Goal: Task Accomplishment & Management: Use online tool/utility

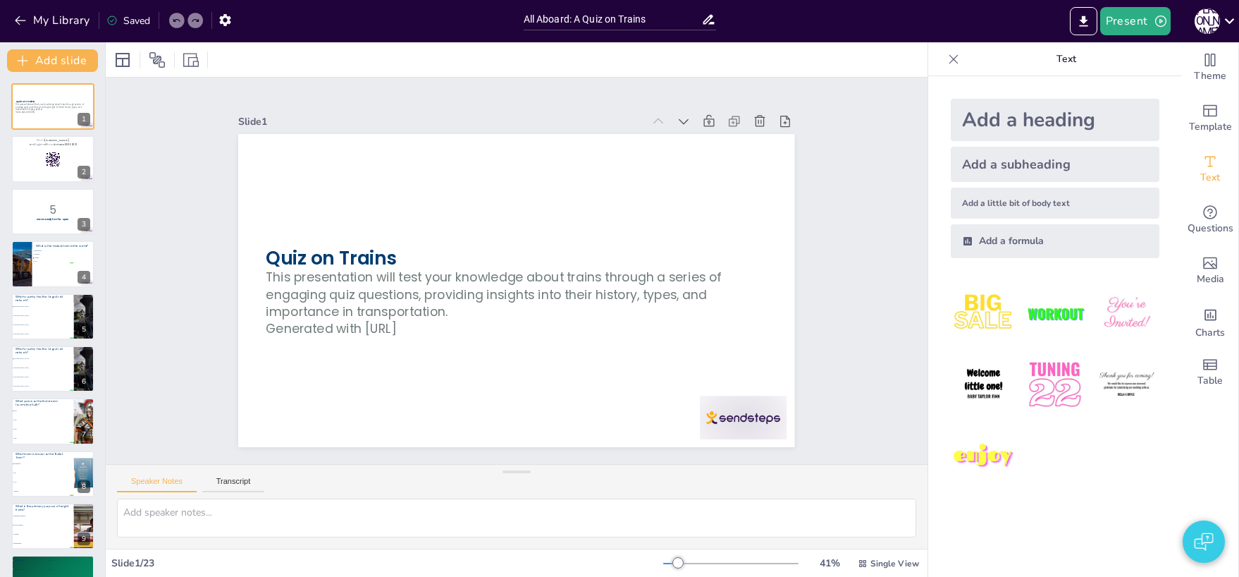
checkbox input "true"
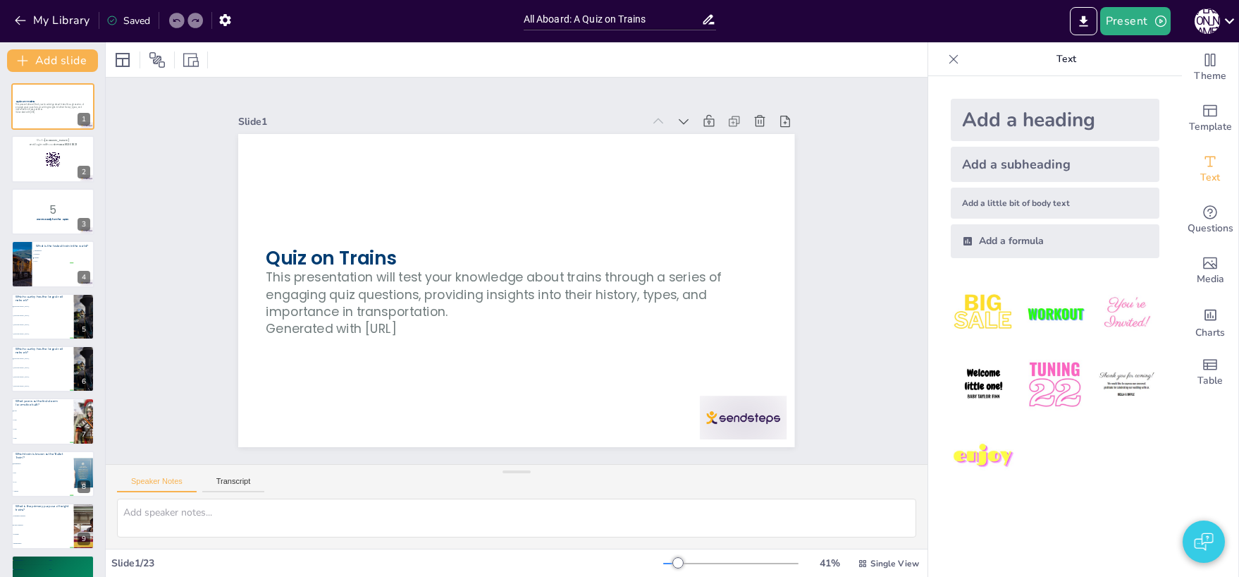
checkbox input "true"
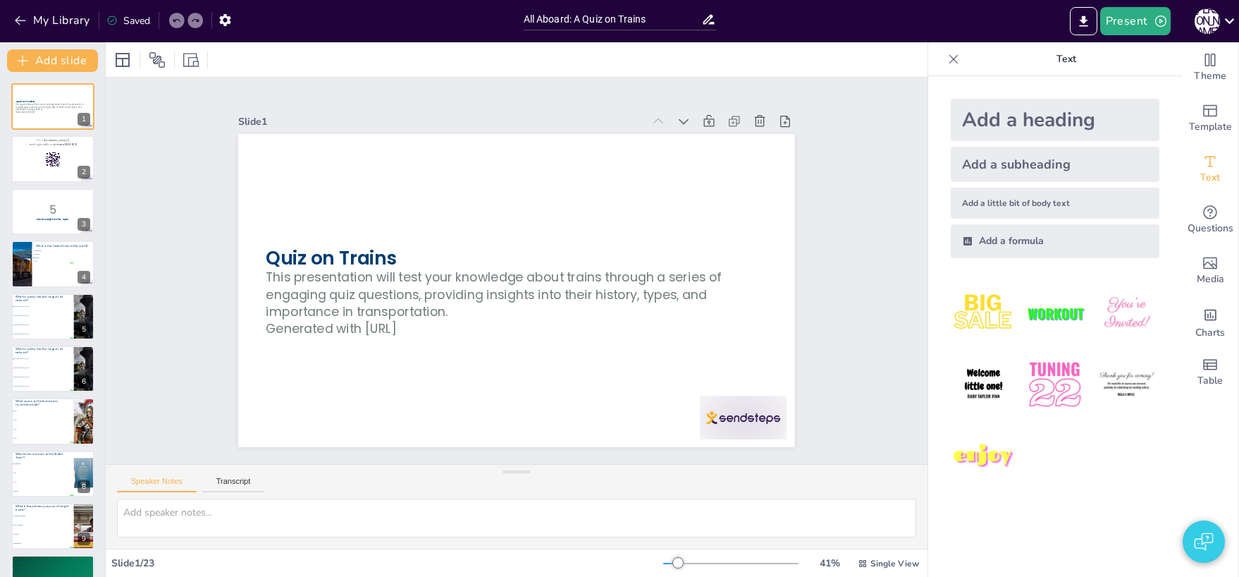
checkbox input "true"
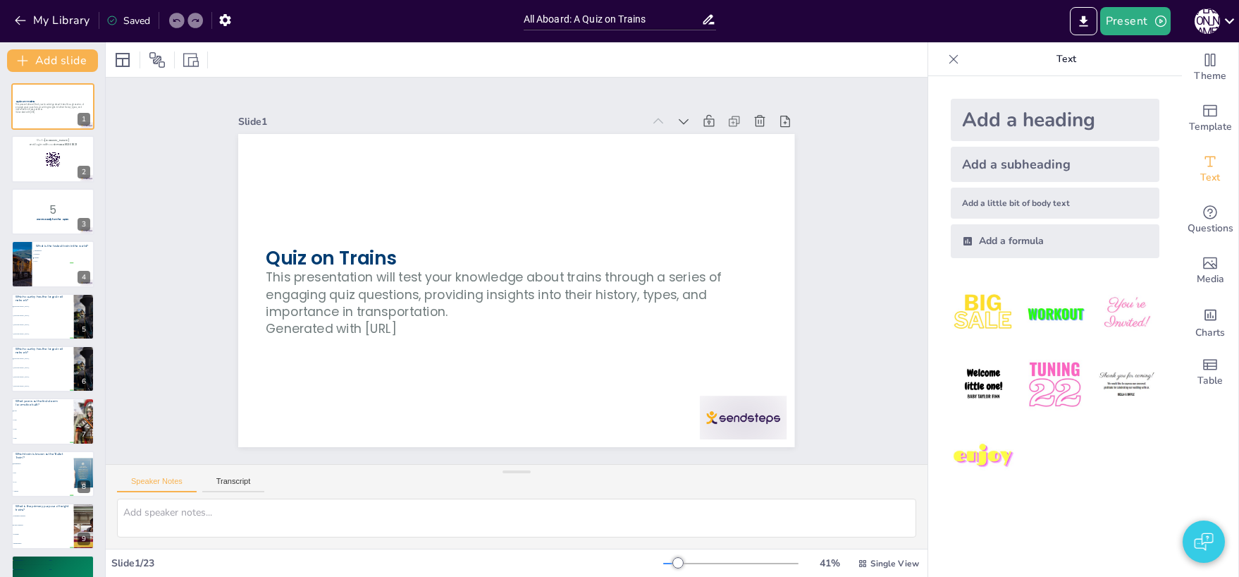
checkbox input "true"
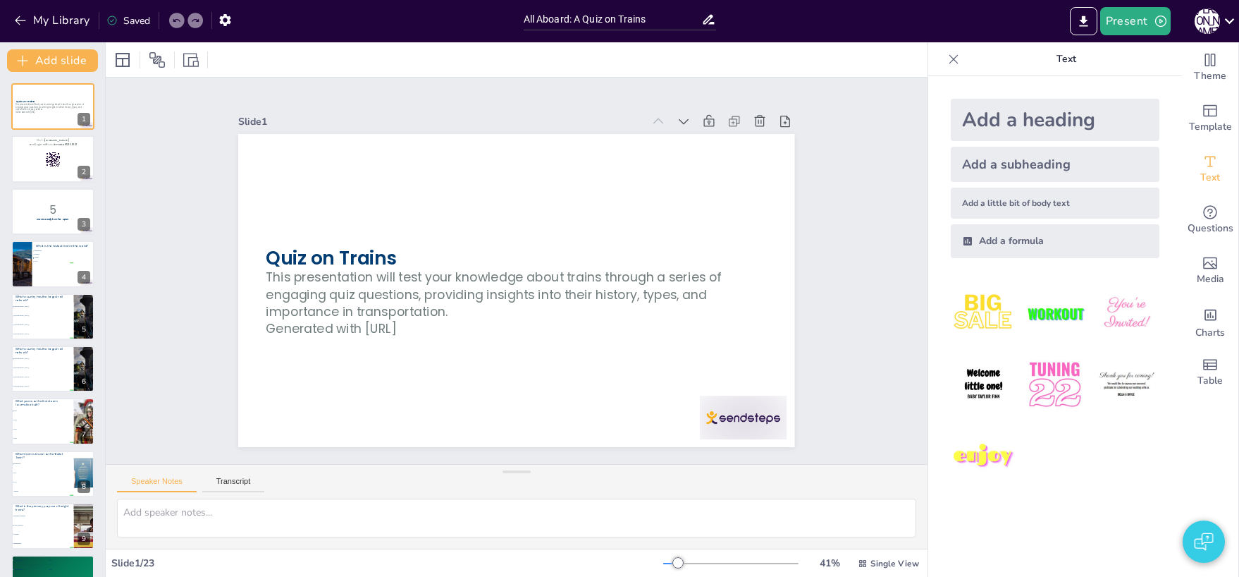
checkbox input "true"
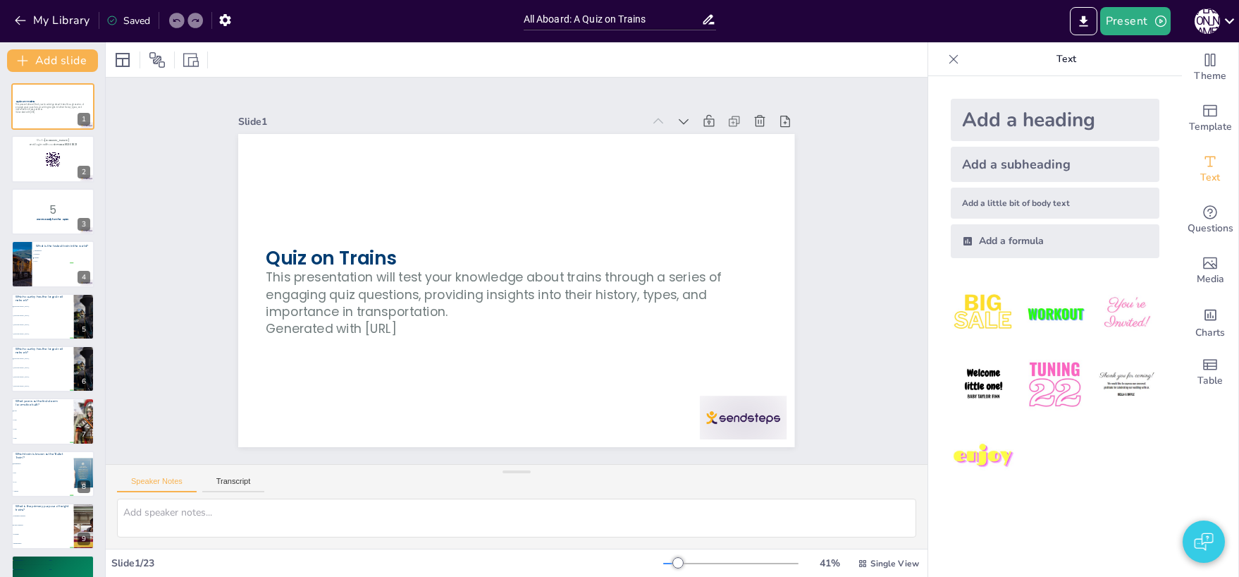
checkbox input "true"
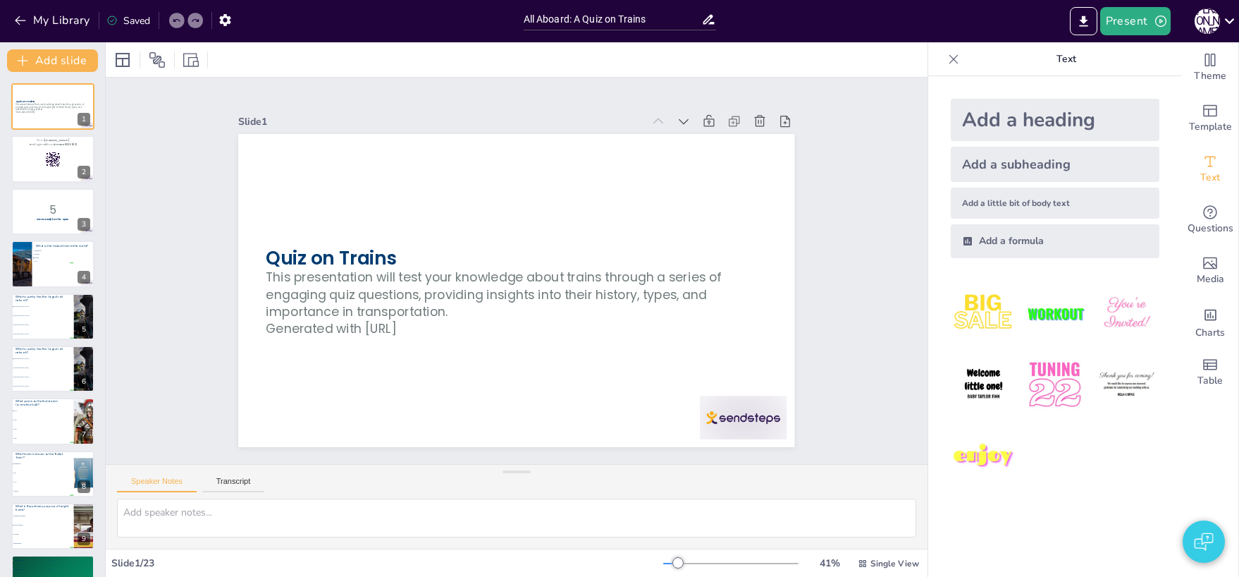
checkbox input "true"
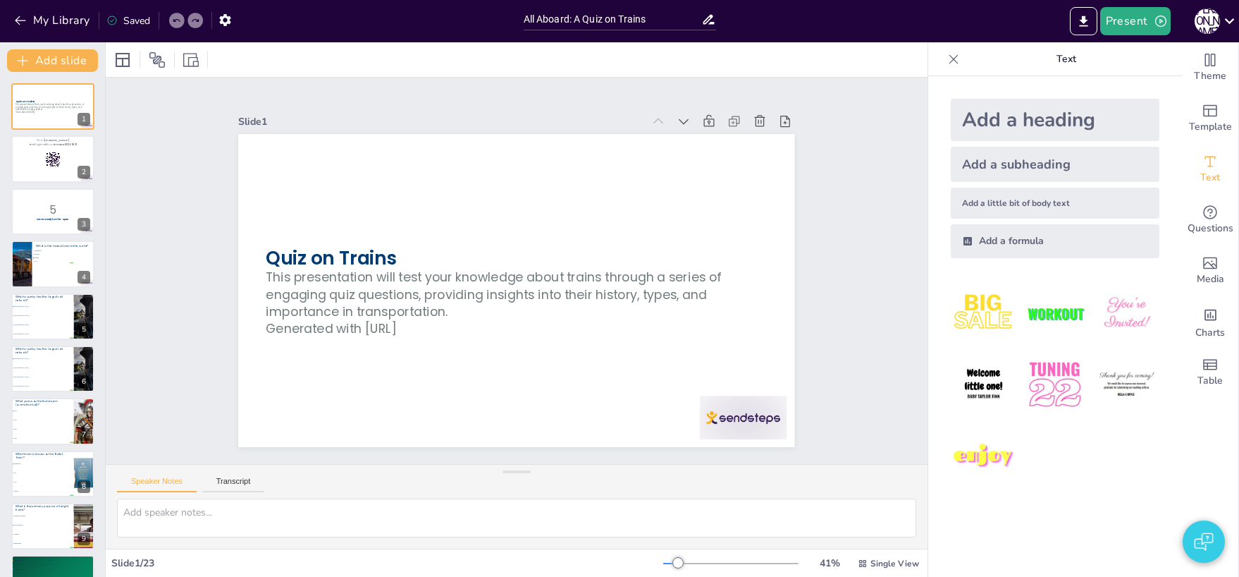
checkbox input "true"
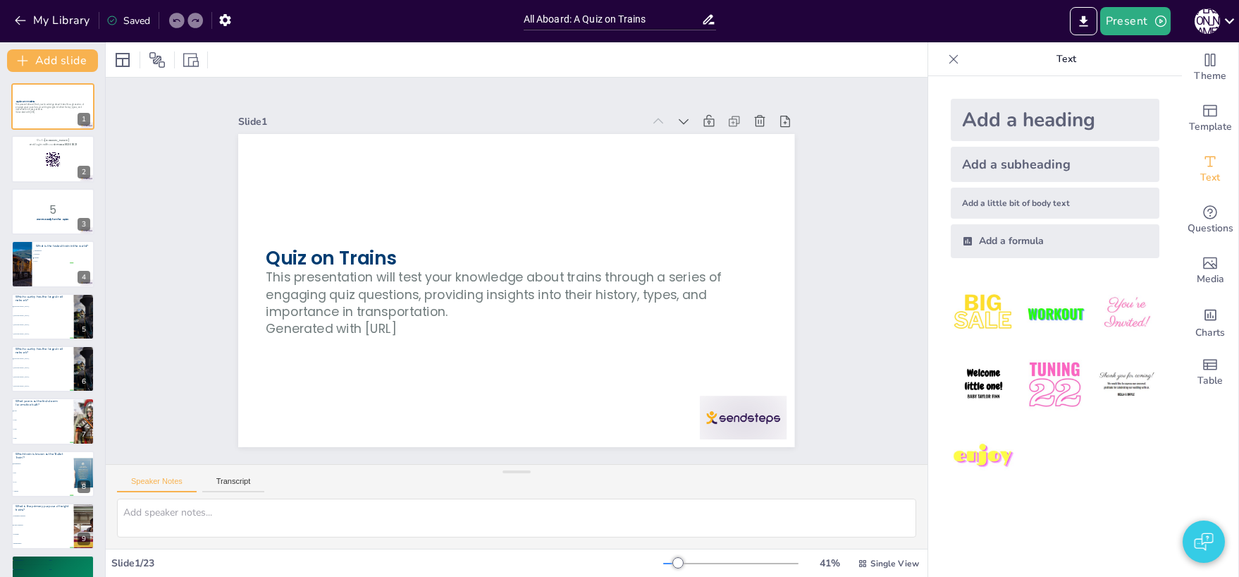
checkbox input "true"
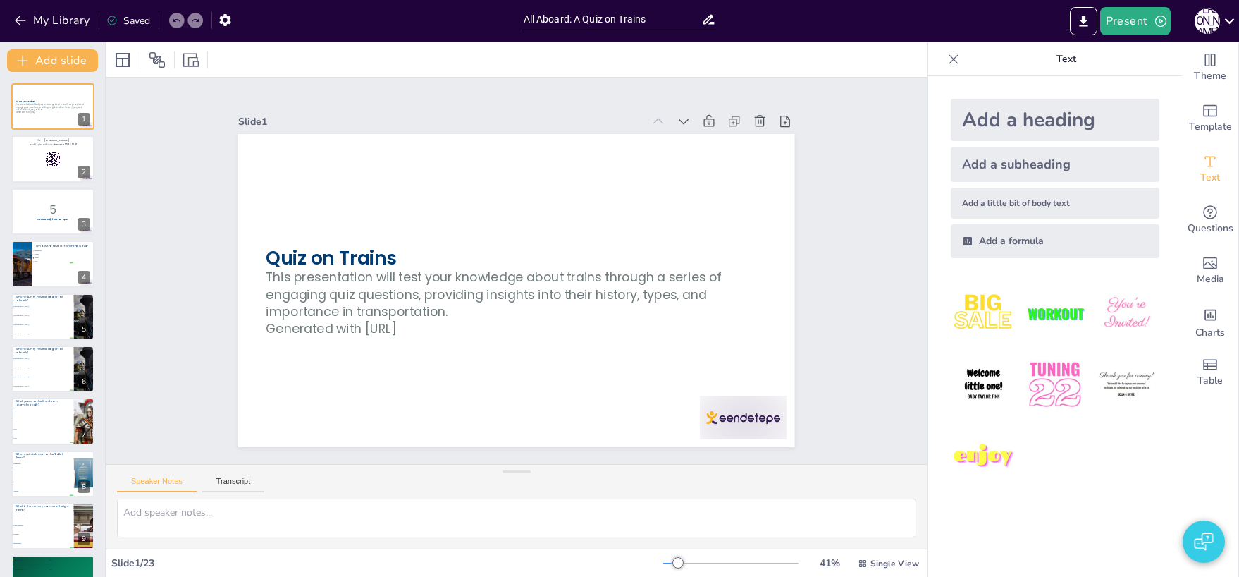
checkbox input "true"
click at [1122, 28] on button "Present" at bounding box center [1136, 21] width 71 height 28
click at [1125, 91] on li "Play presentation" at bounding box center [1157, 86] width 111 height 23
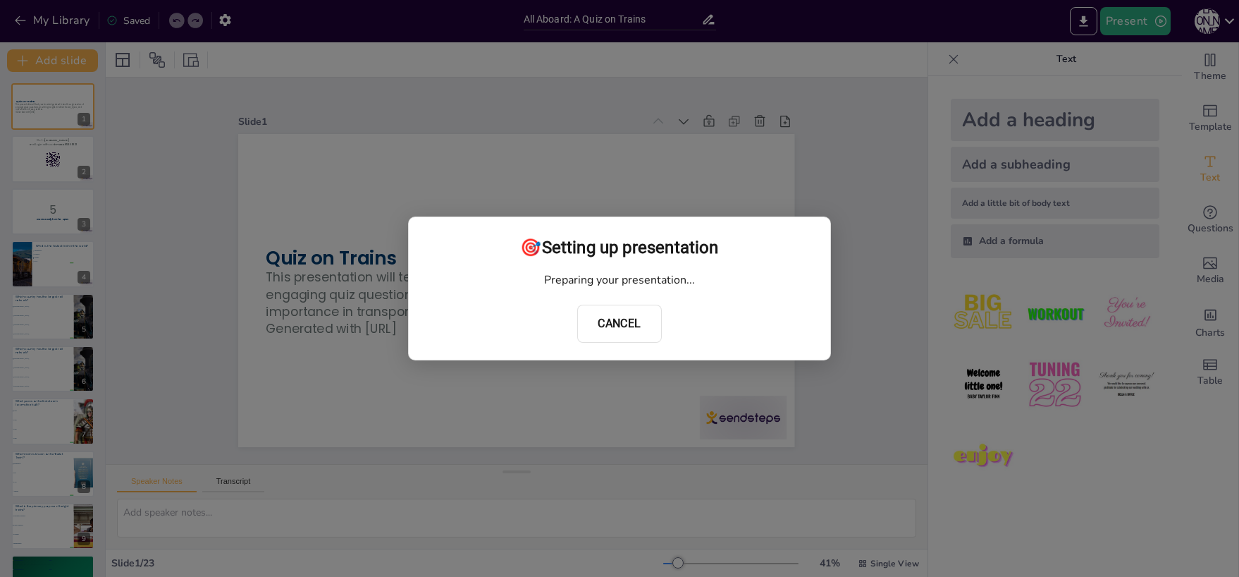
checkbox input "true"
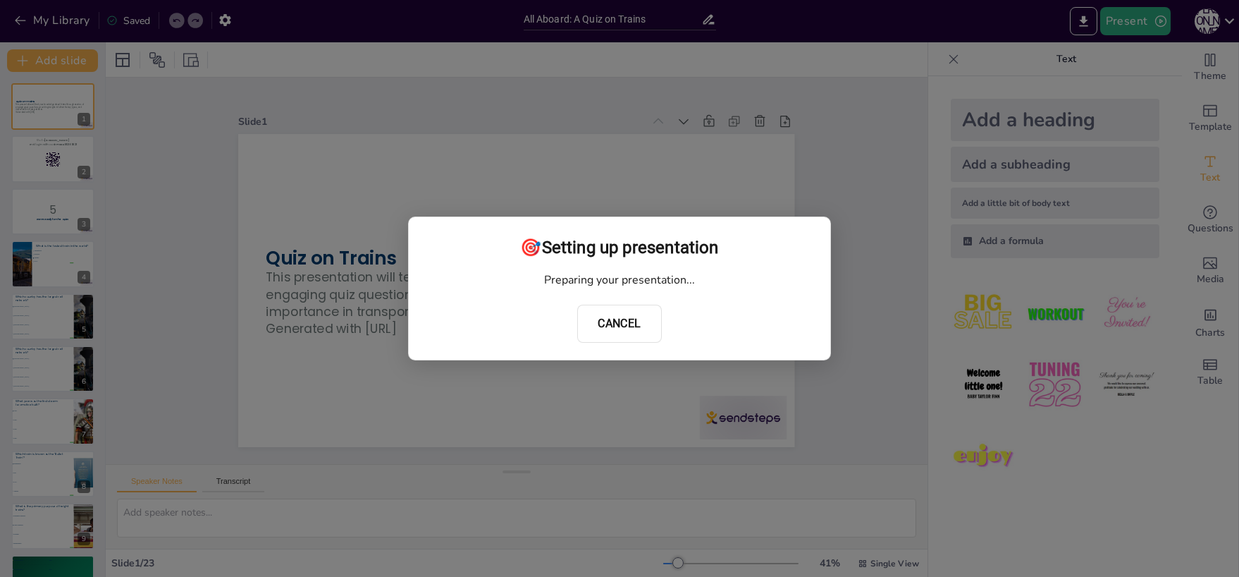
checkbox input "true"
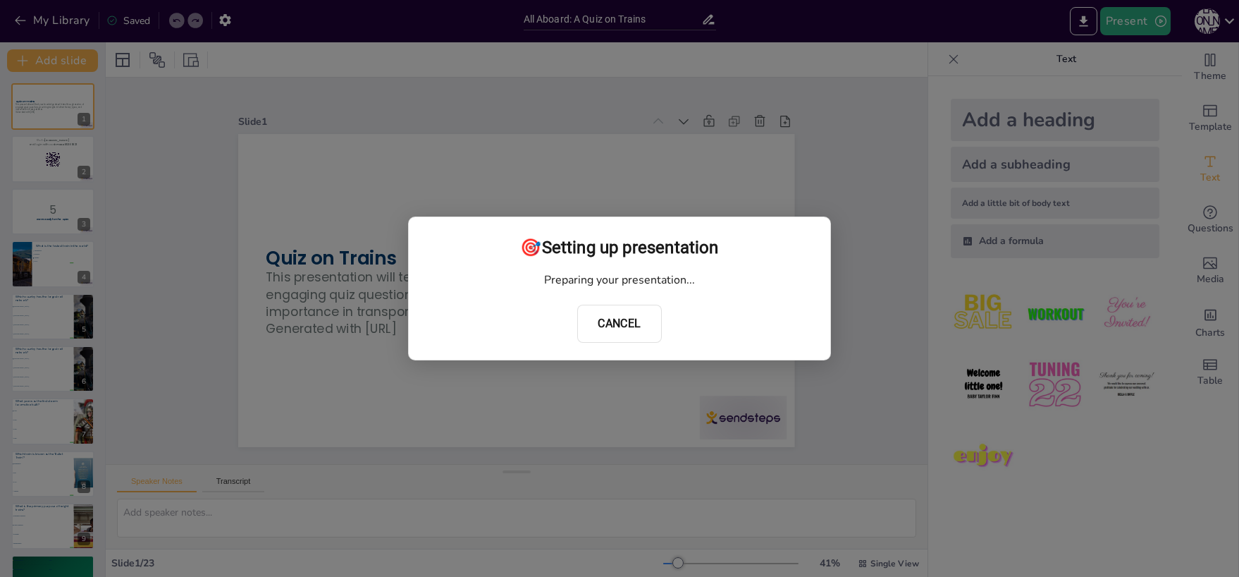
checkbox input "true"
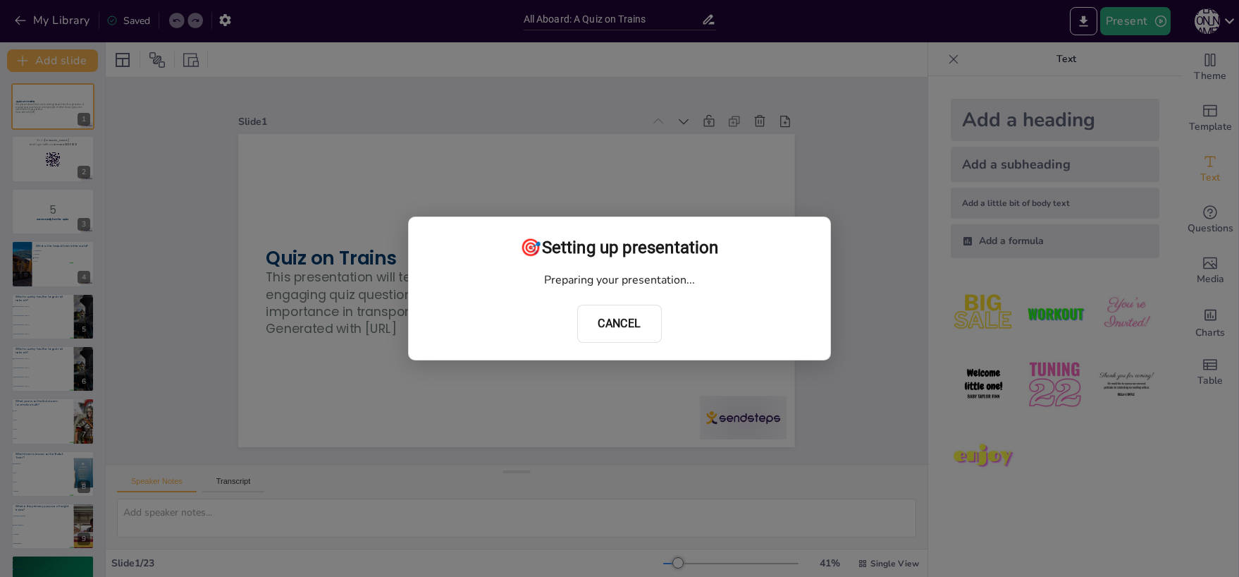
checkbox input "true"
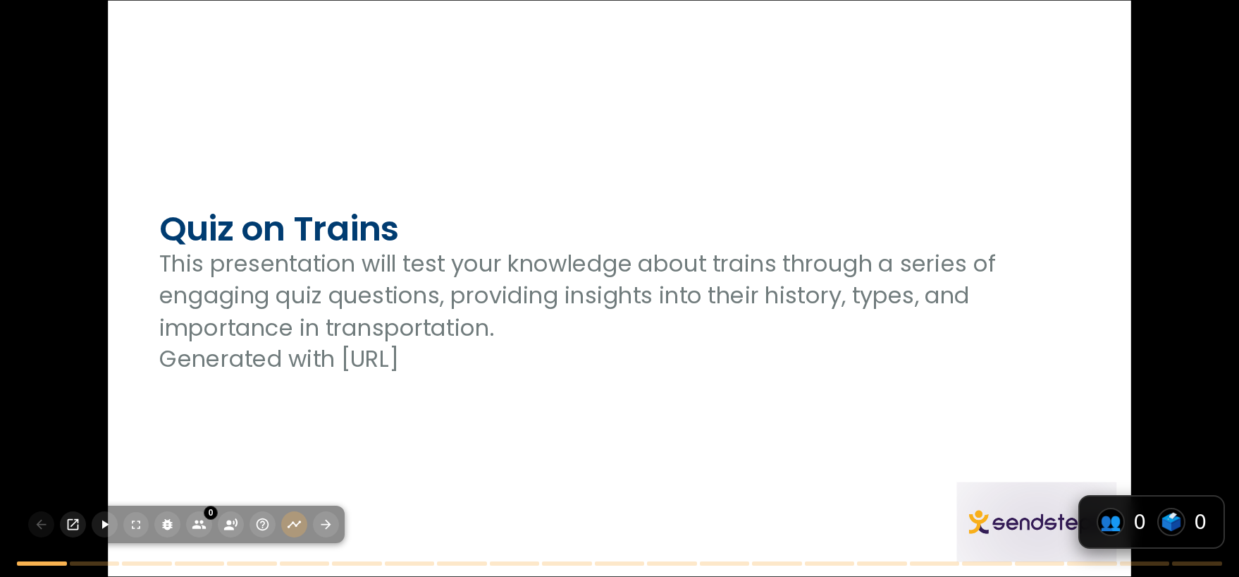
checkbox input "true"
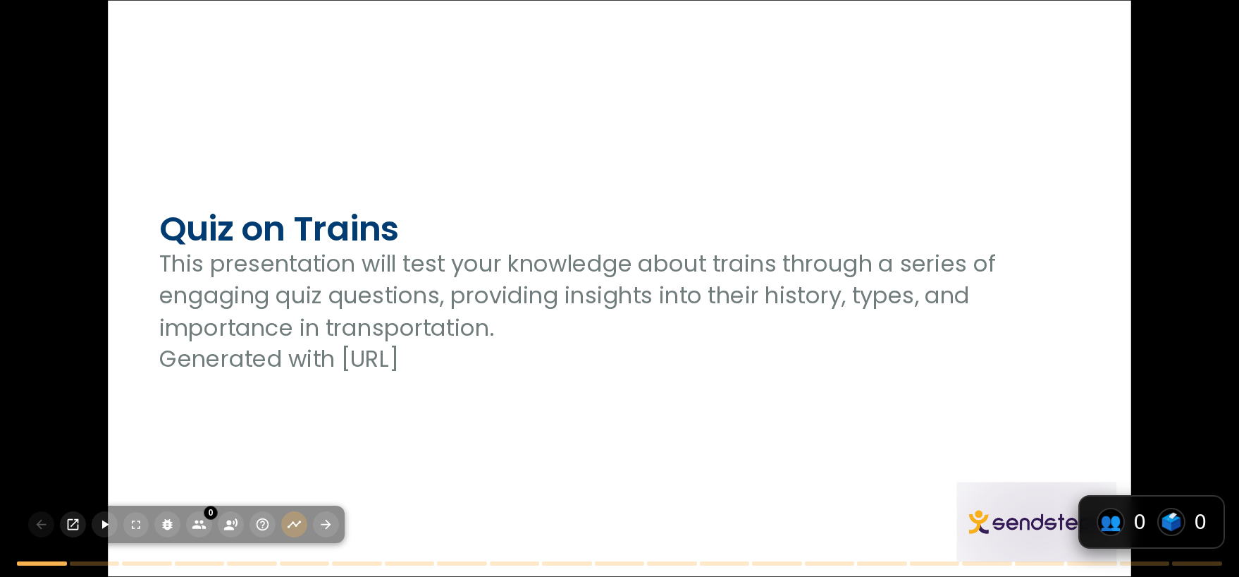
checkbox input "true"
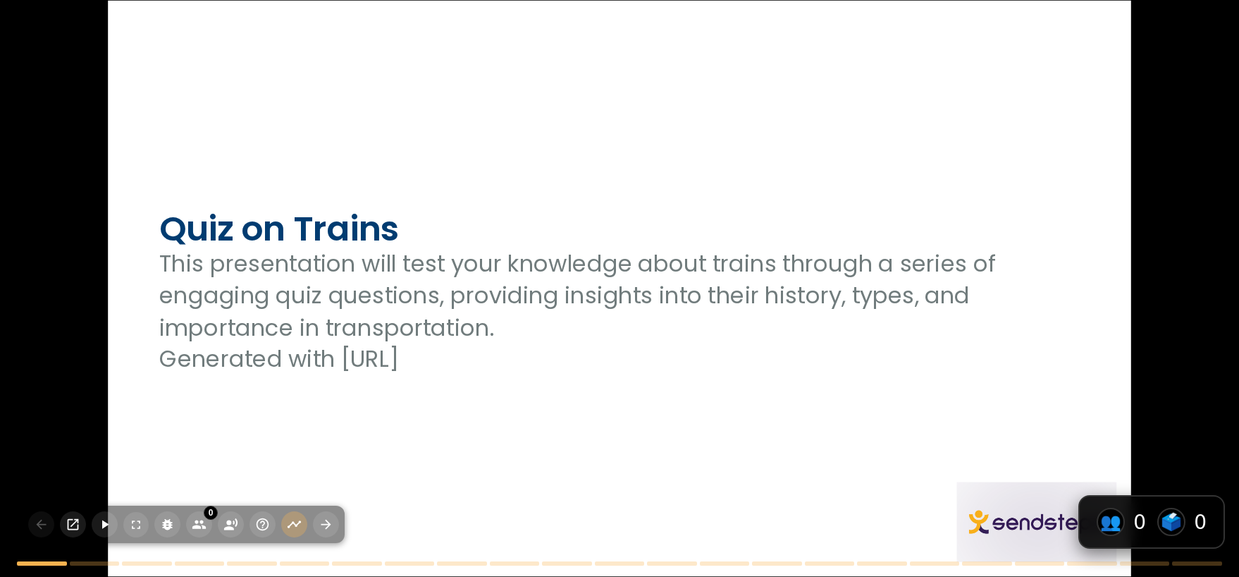
checkbox input "true"
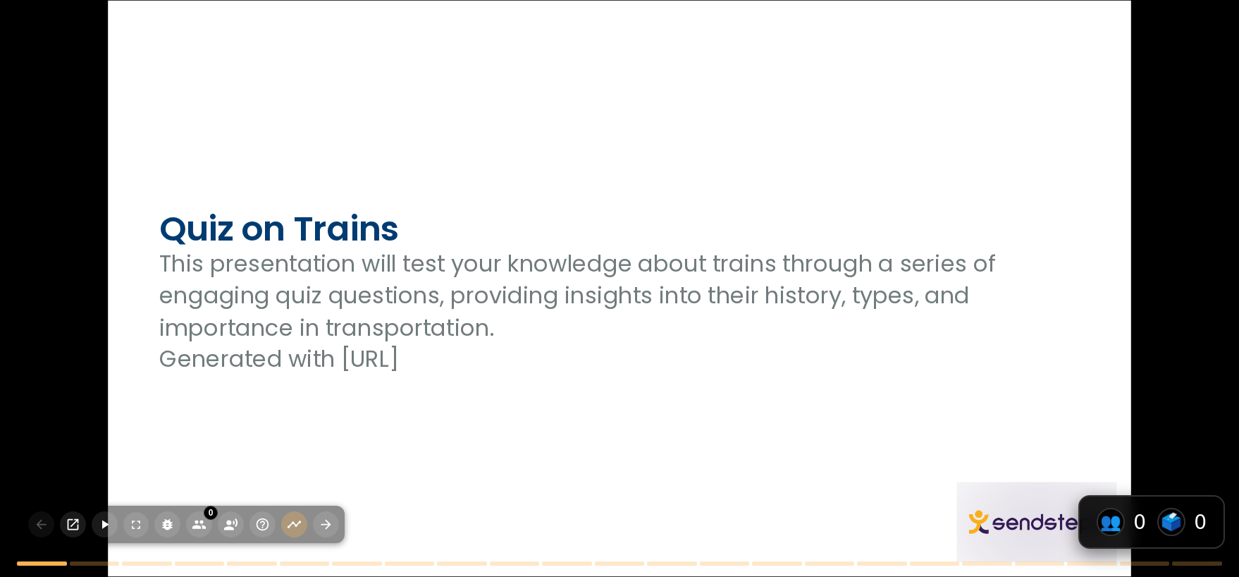
checkbox input "true"
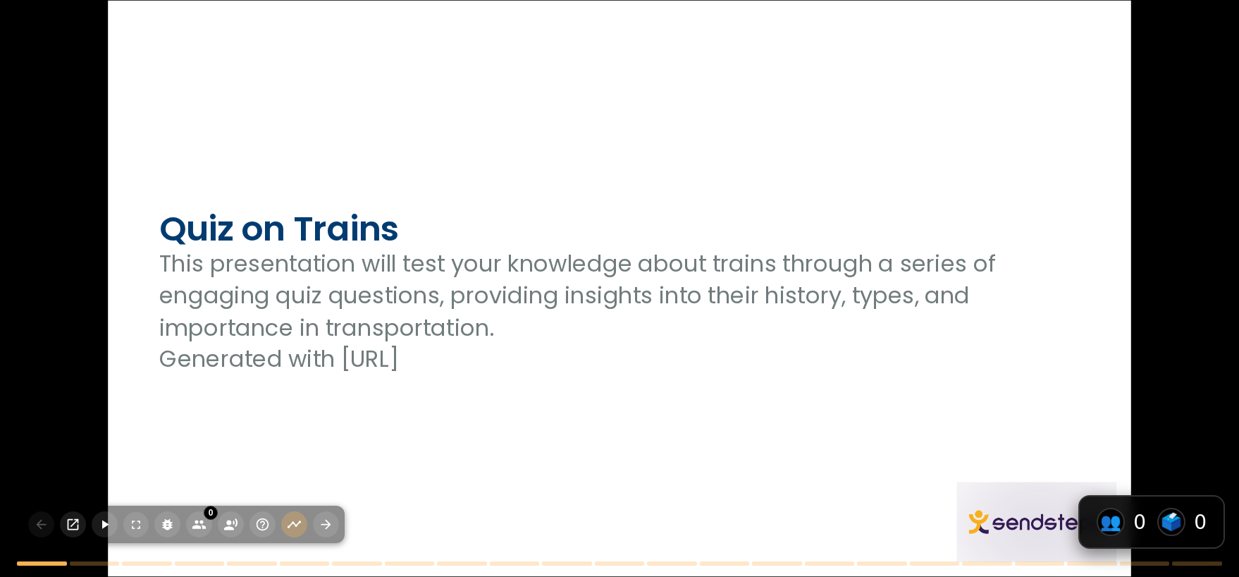
checkbox input "true"
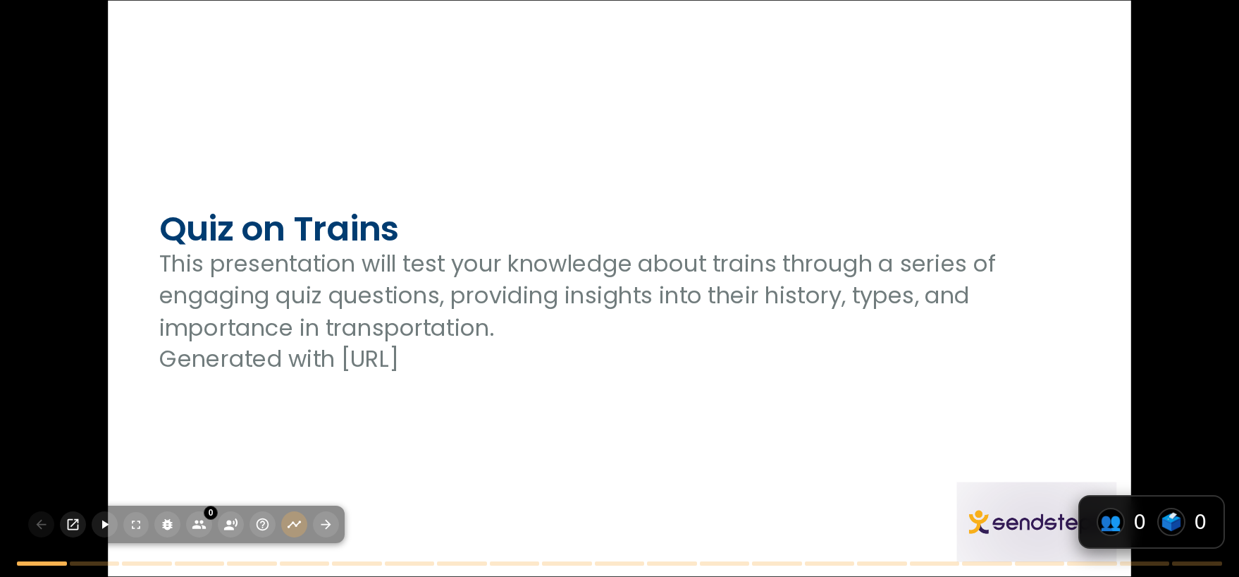
checkbox input "true"
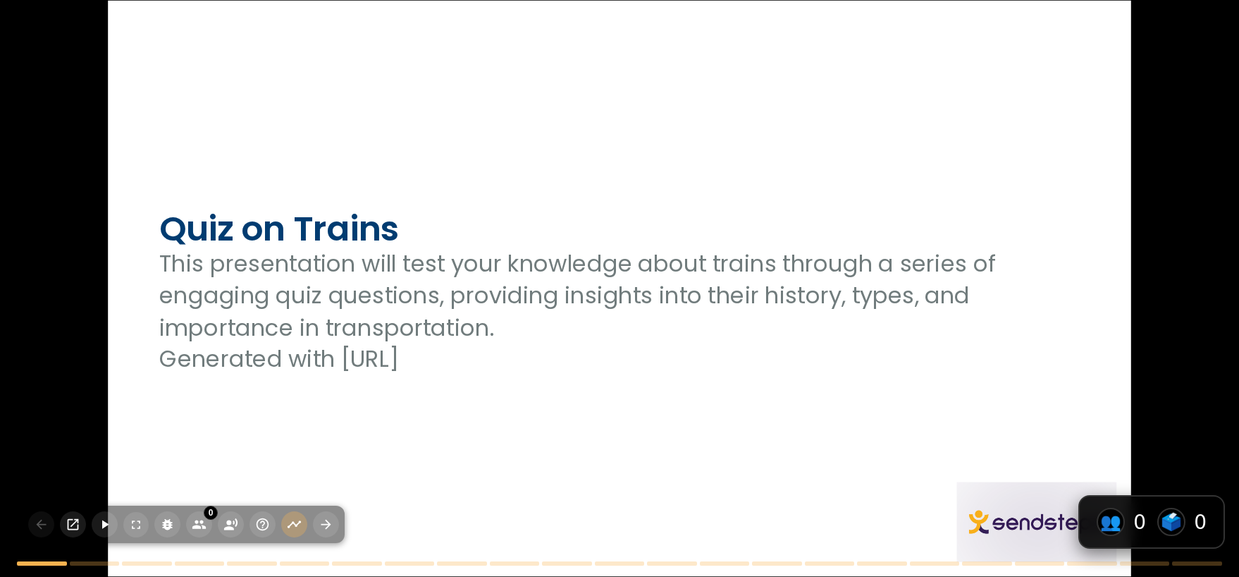
checkbox input "true"
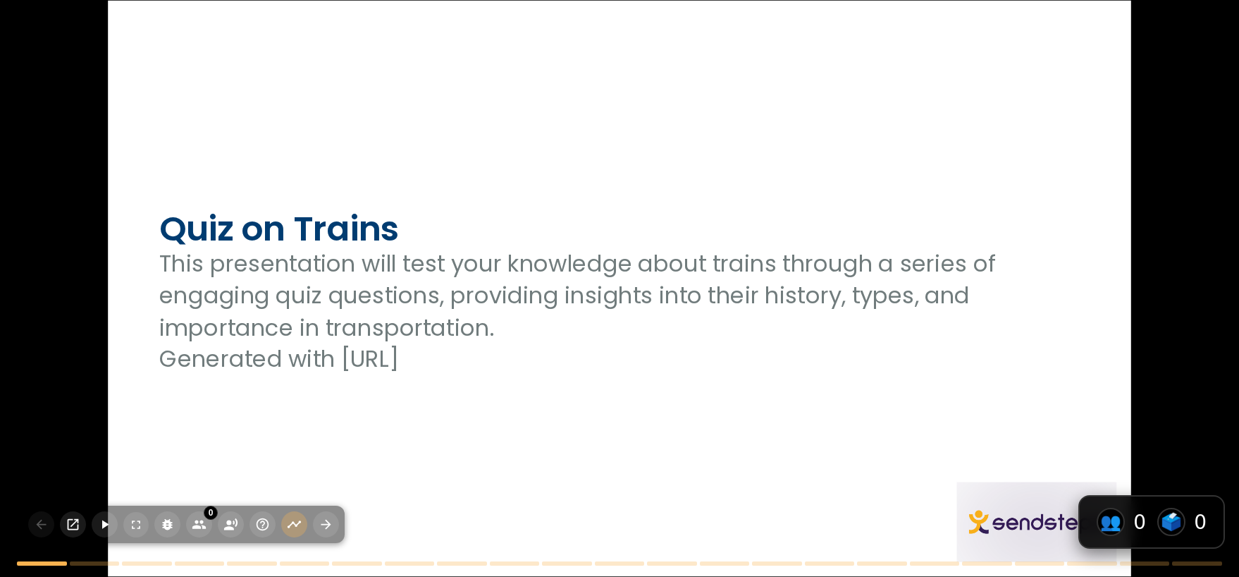
checkbox input "true"
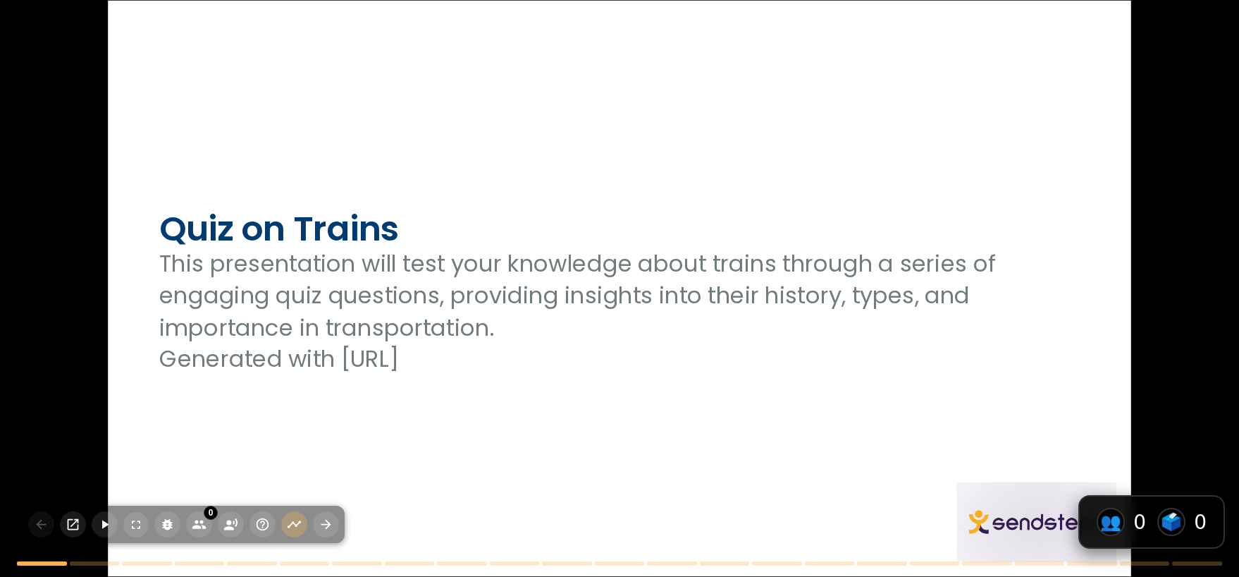
checkbox input "true"
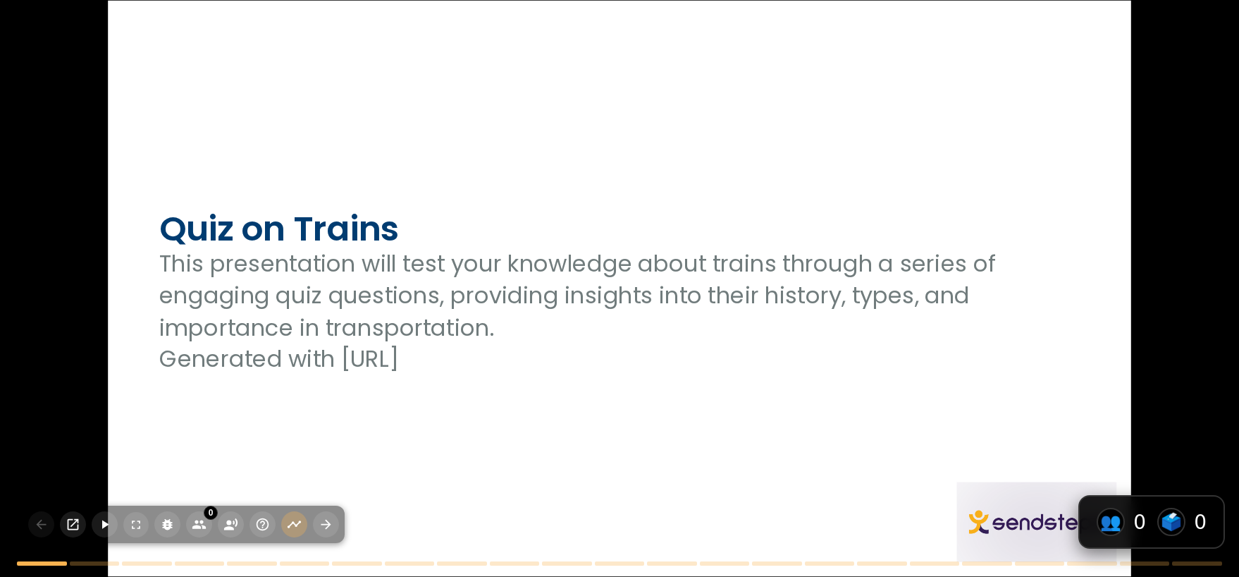
checkbox input "true"
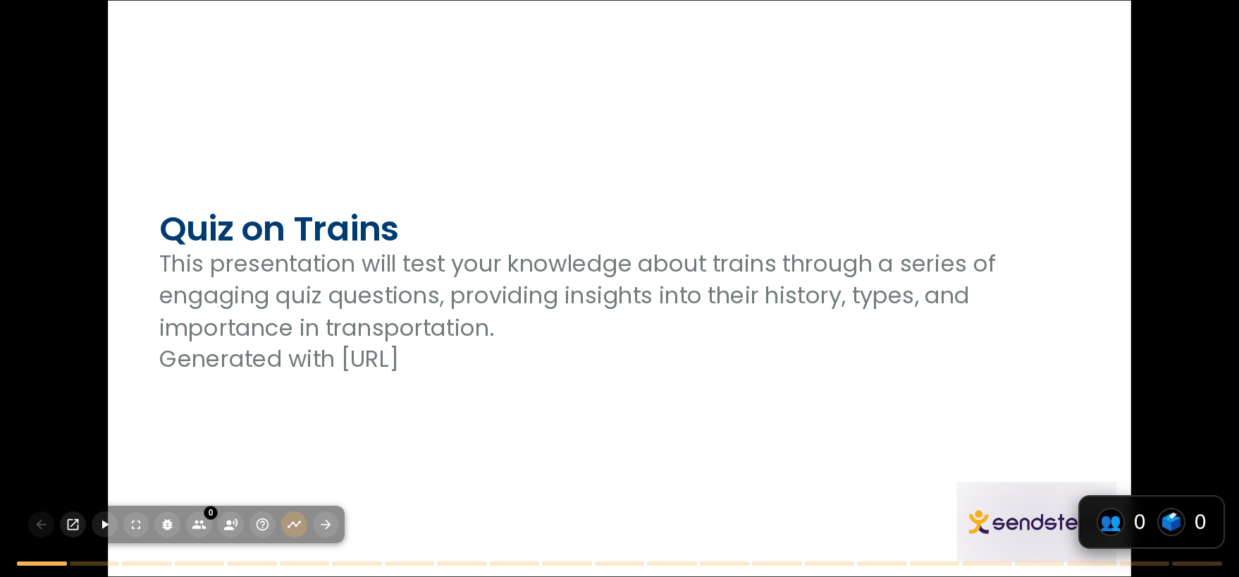
checkbox input "true"
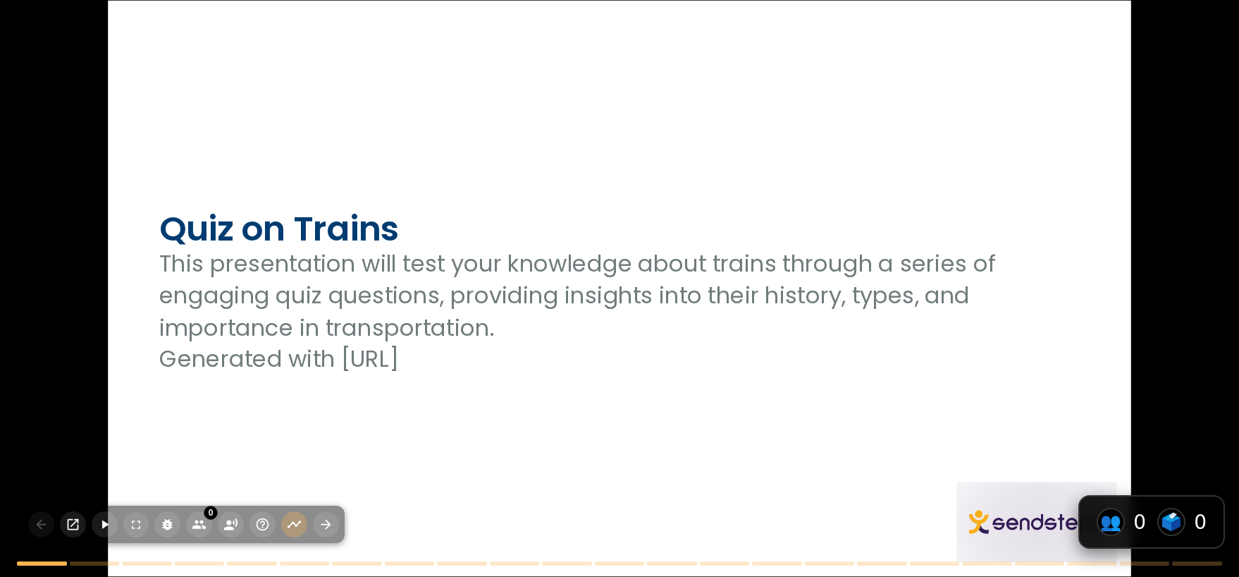
checkbox input "true"
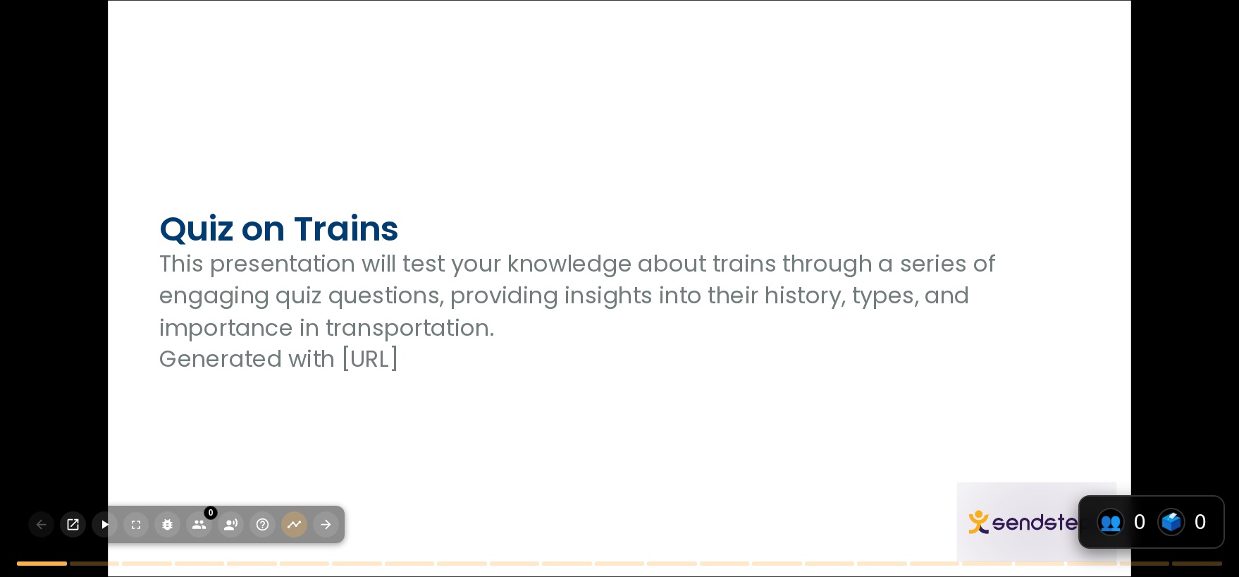
checkbox input "true"
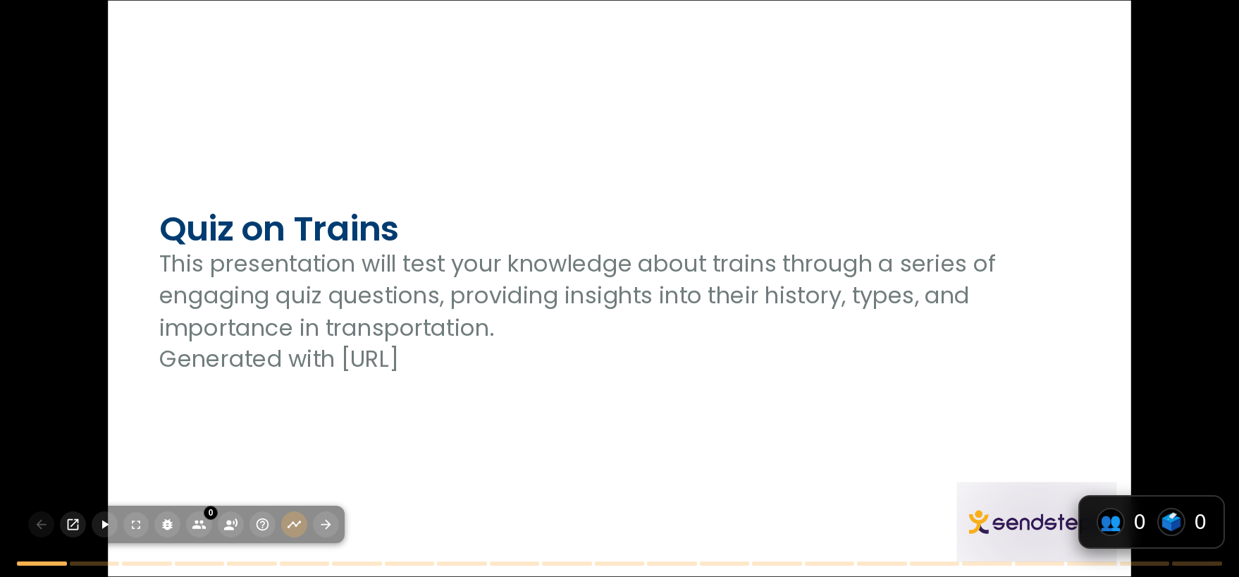
checkbox input "true"
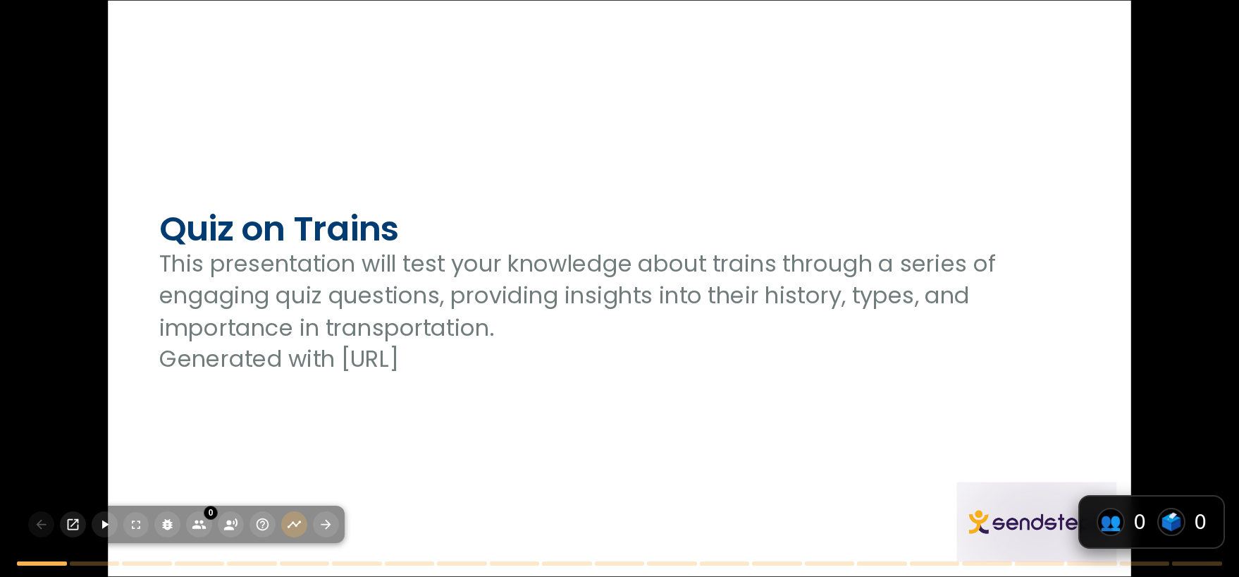
checkbox input "true"
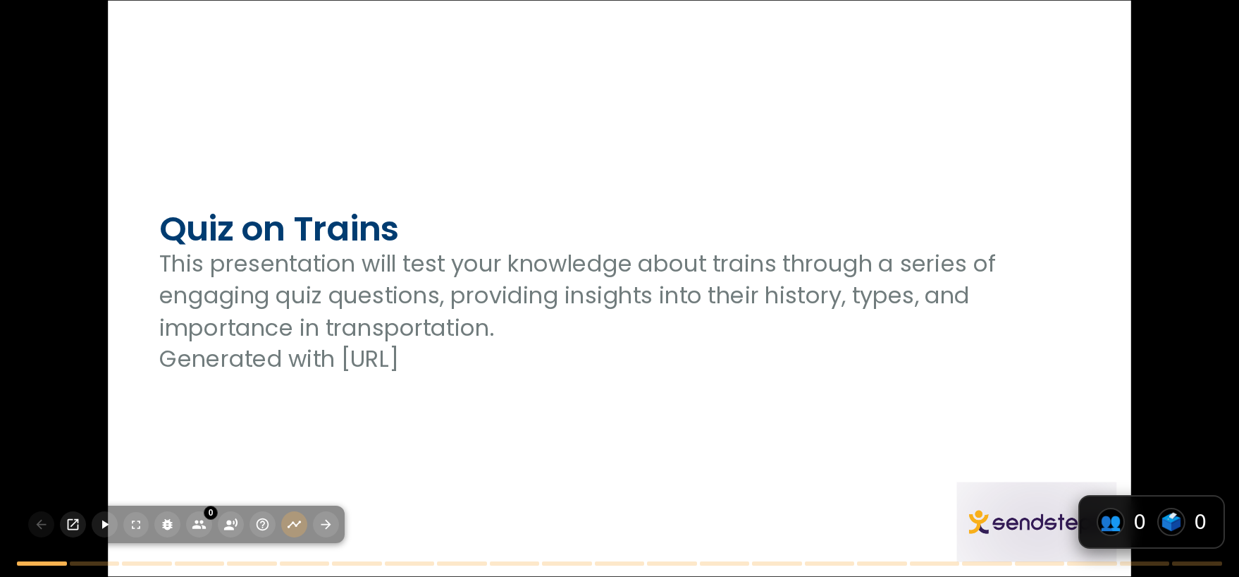
checkbox input "true"
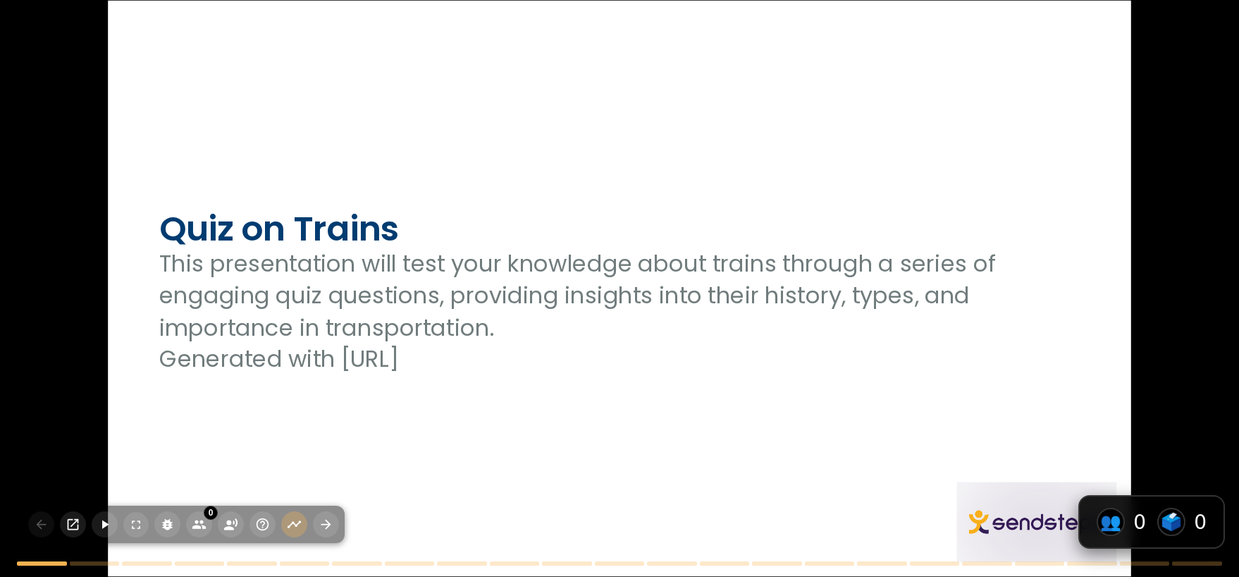
checkbox input "true"
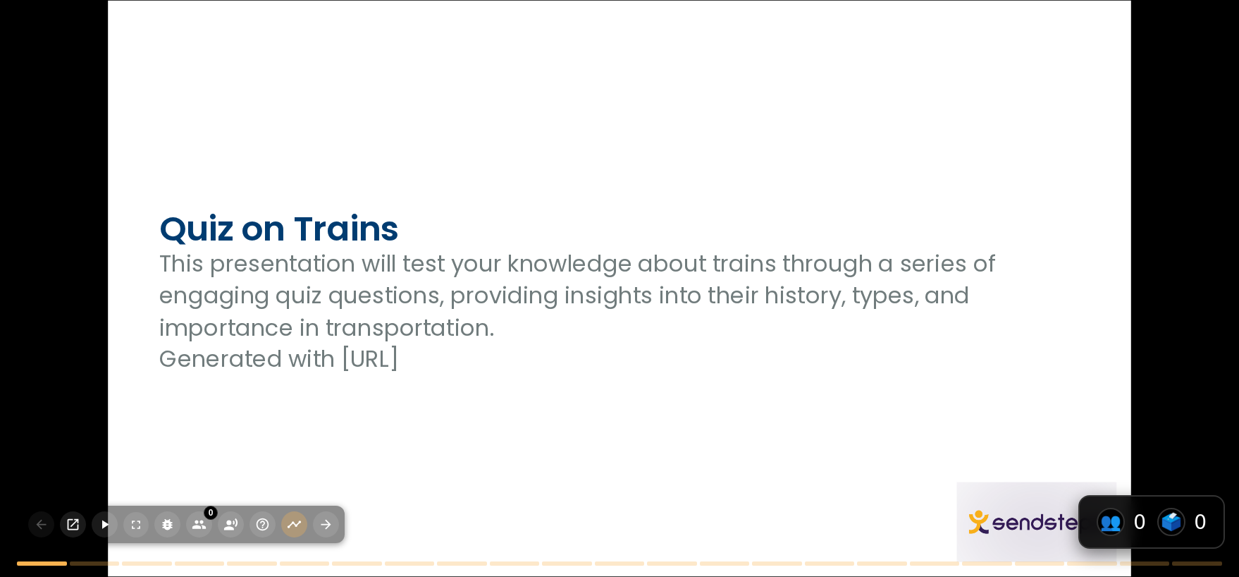
checkbox input "true"
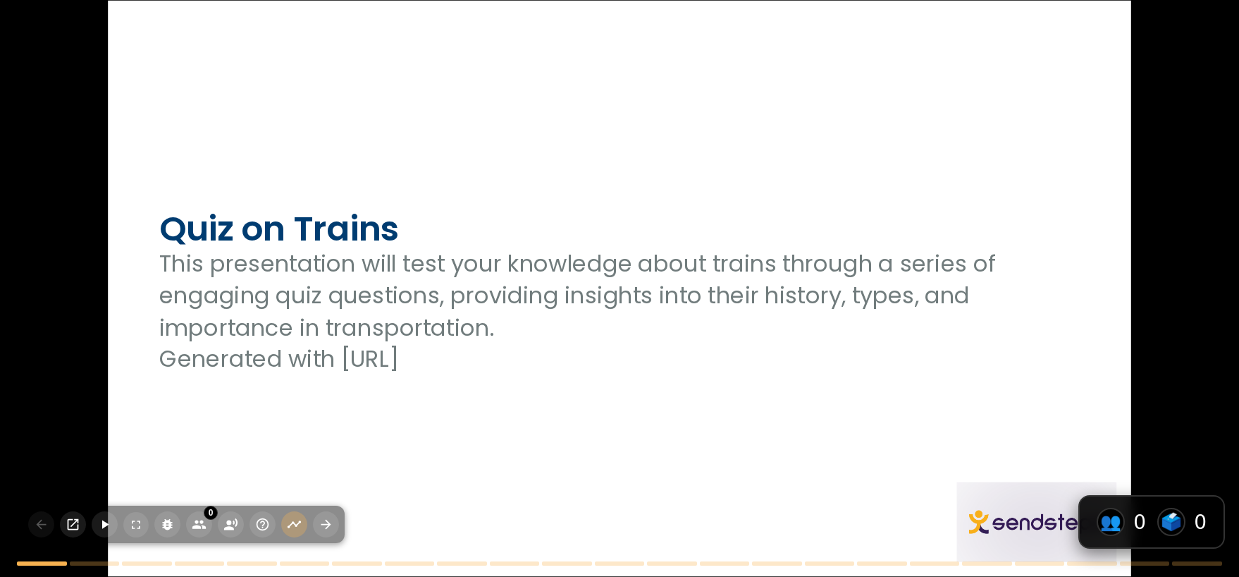
checkbox input "true"
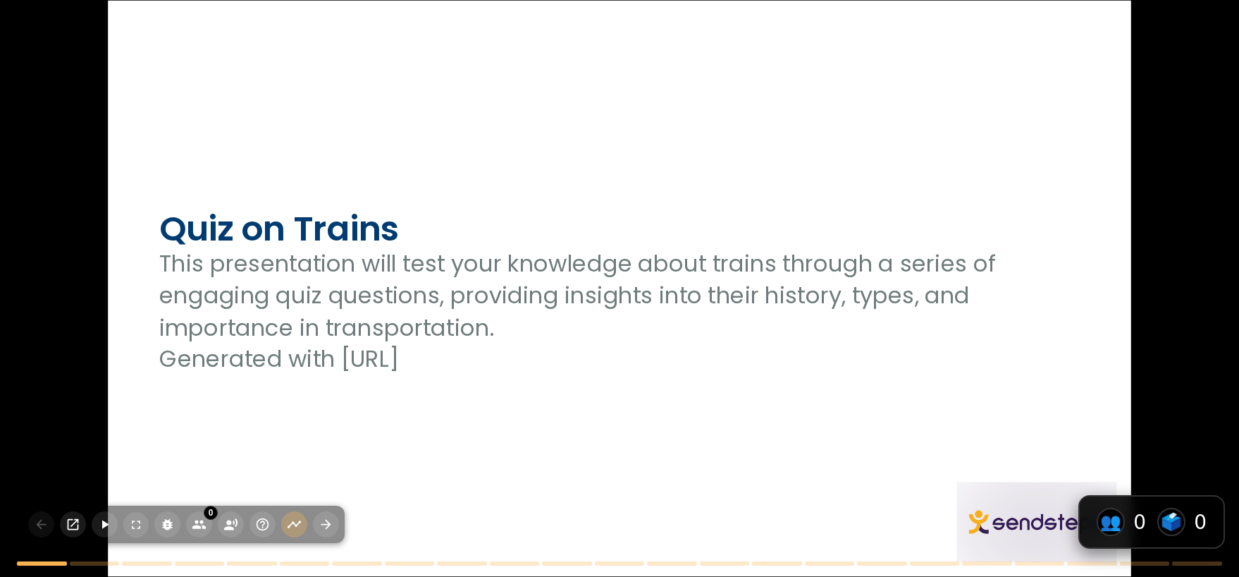
checkbox input "true"
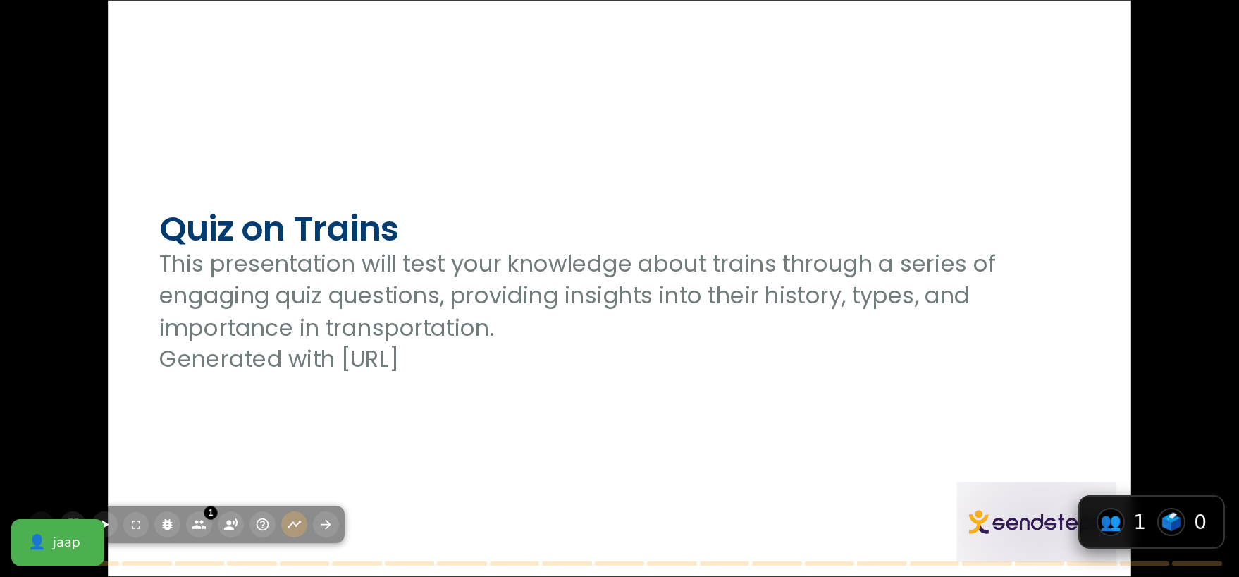
checkbox input "true"
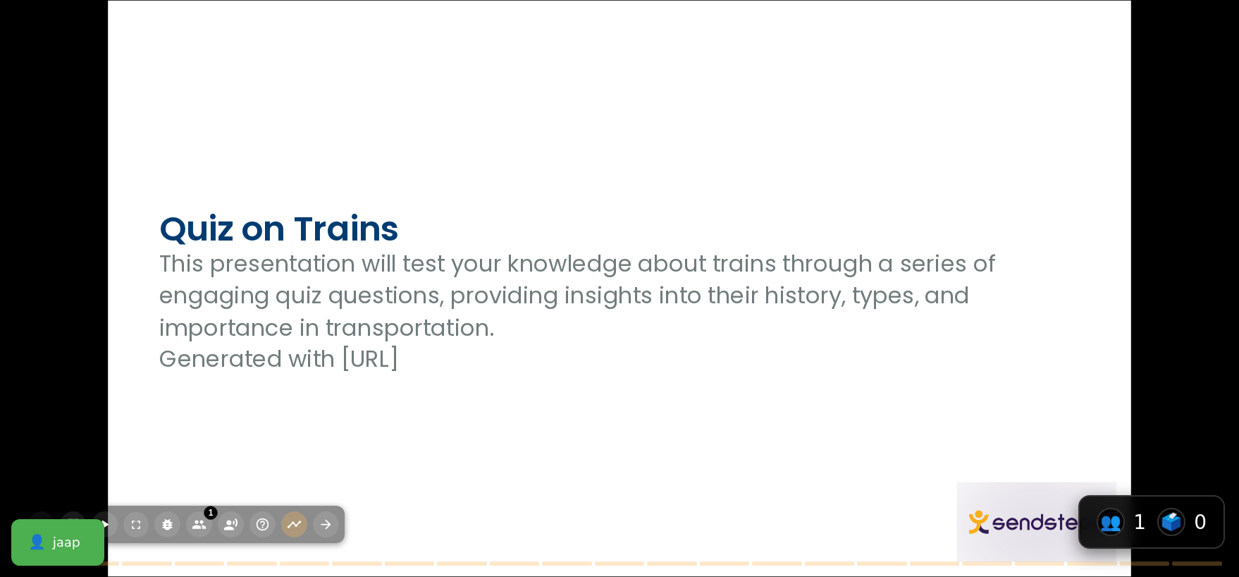
checkbox input "true"
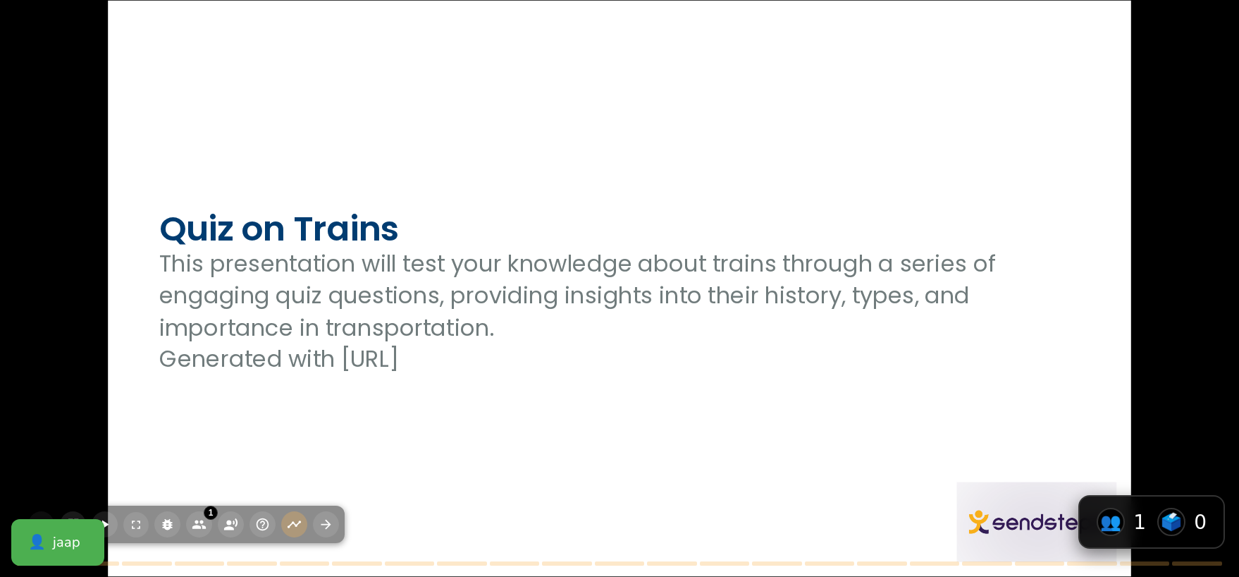
checkbox input "true"
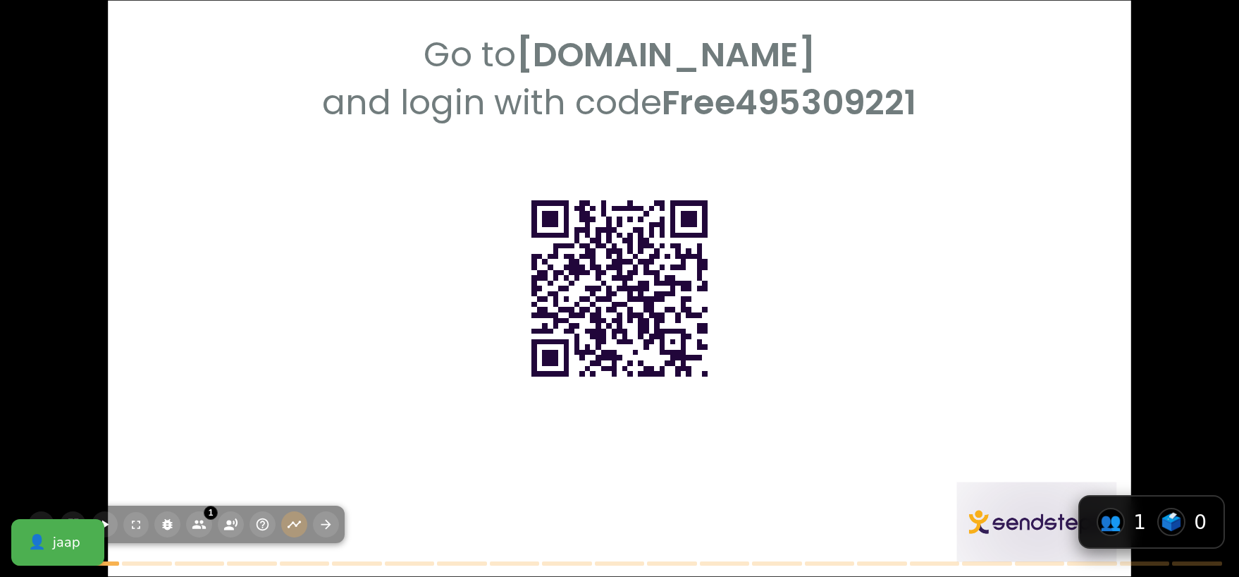
checkbox input "true"
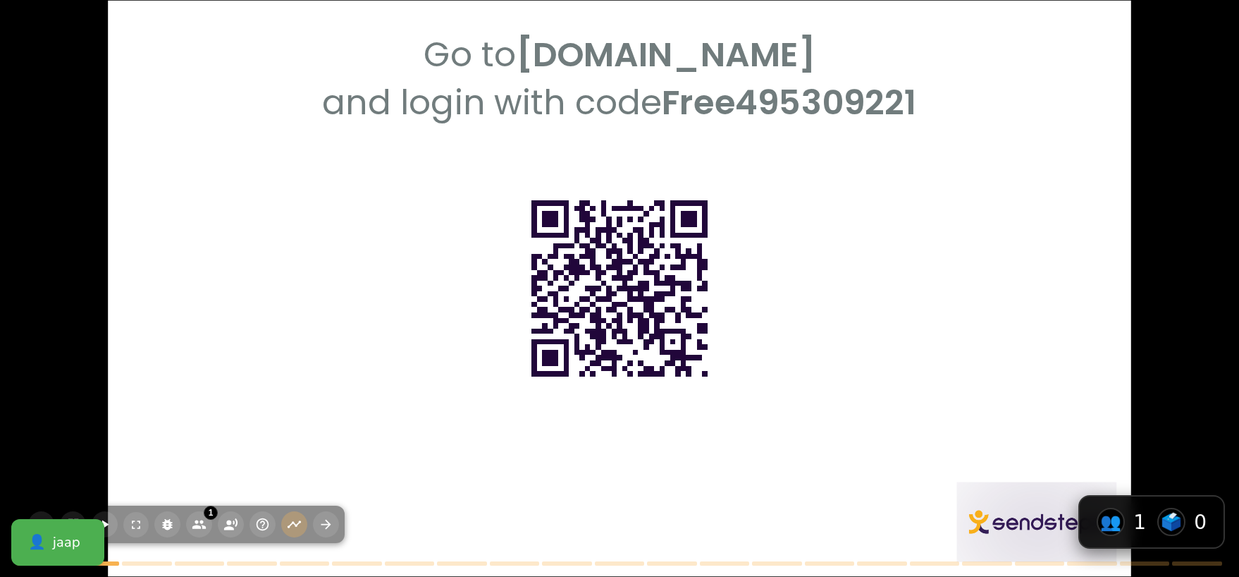
checkbox input "true"
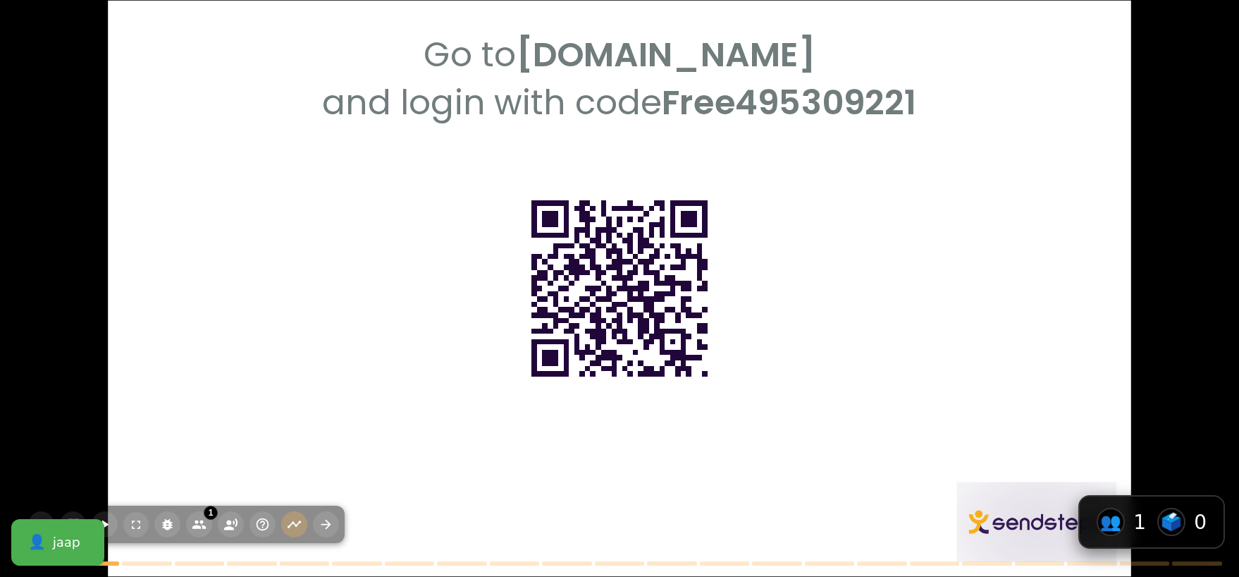
checkbox input "true"
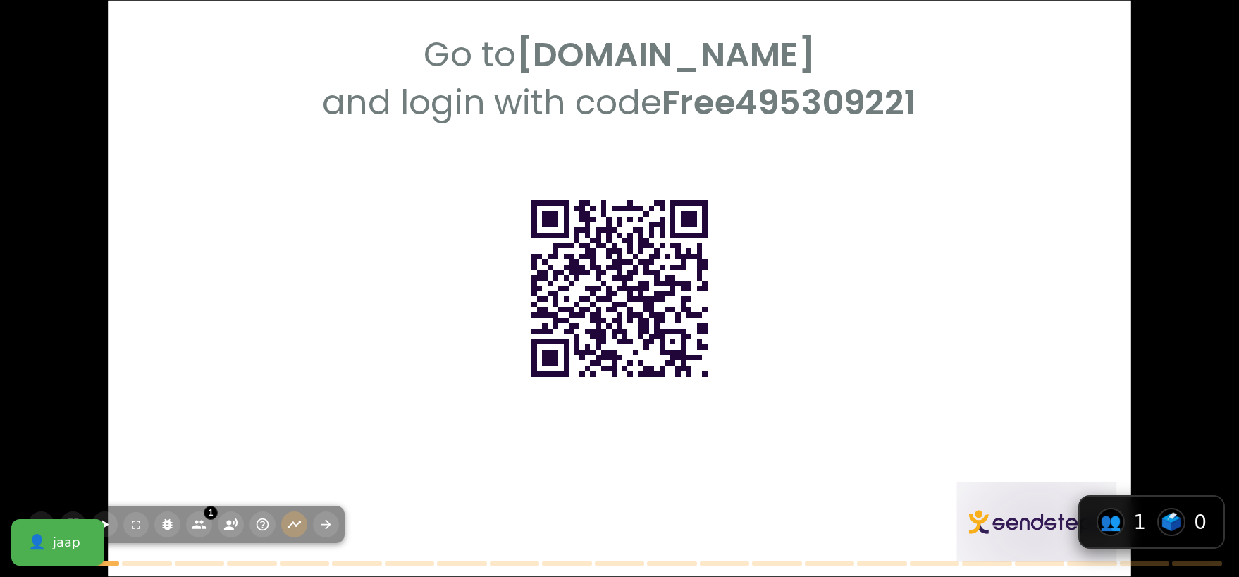
checkbox input "true"
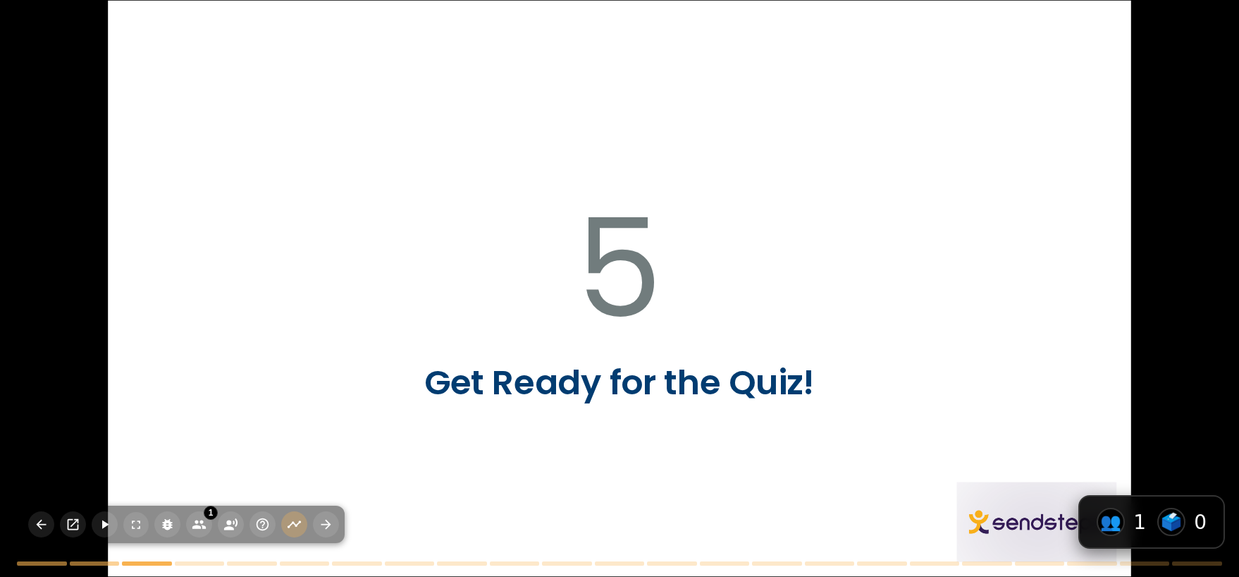
checkbox input "true"
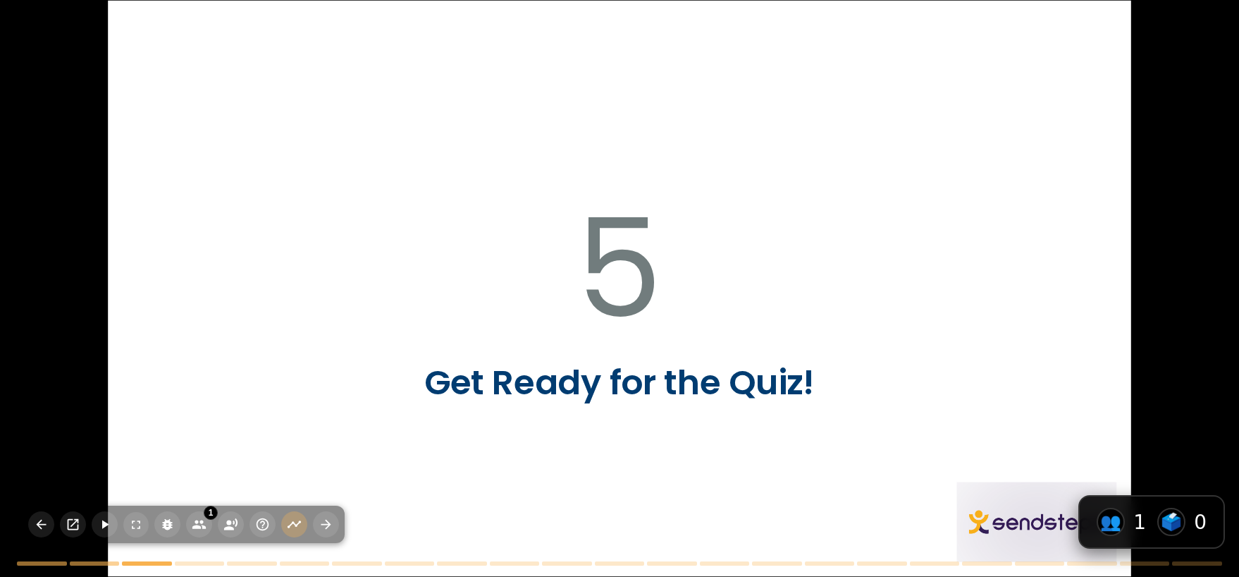
checkbox input "true"
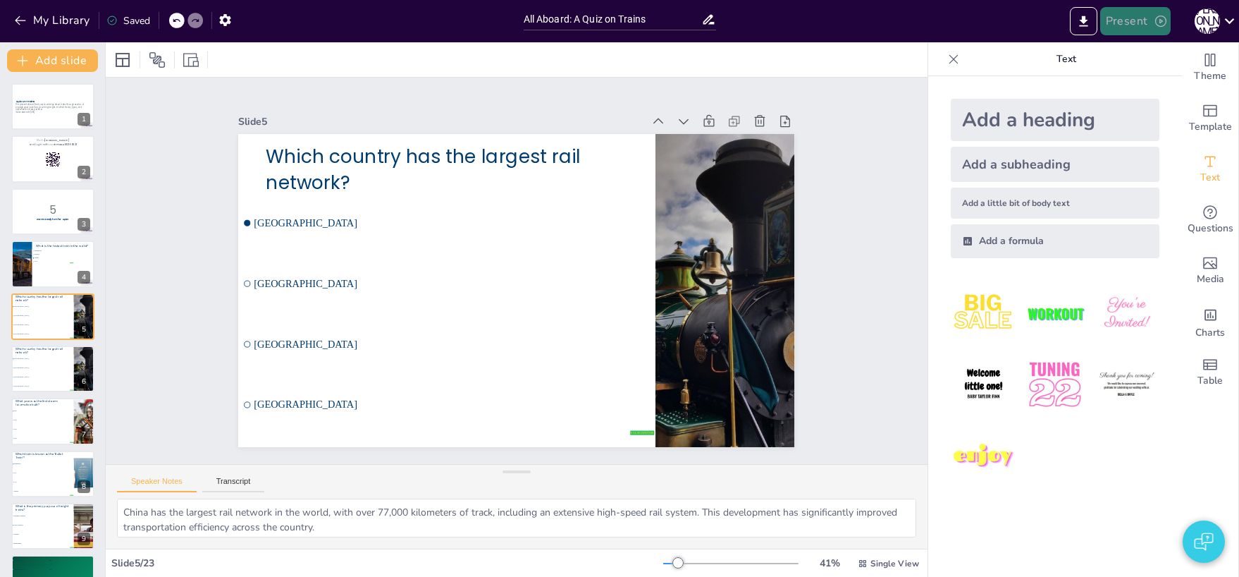
click at [1150, 28] on button "Present" at bounding box center [1136, 21] width 71 height 28
click at [1152, 49] on li "Preview presentation" at bounding box center [1157, 52] width 111 height 23
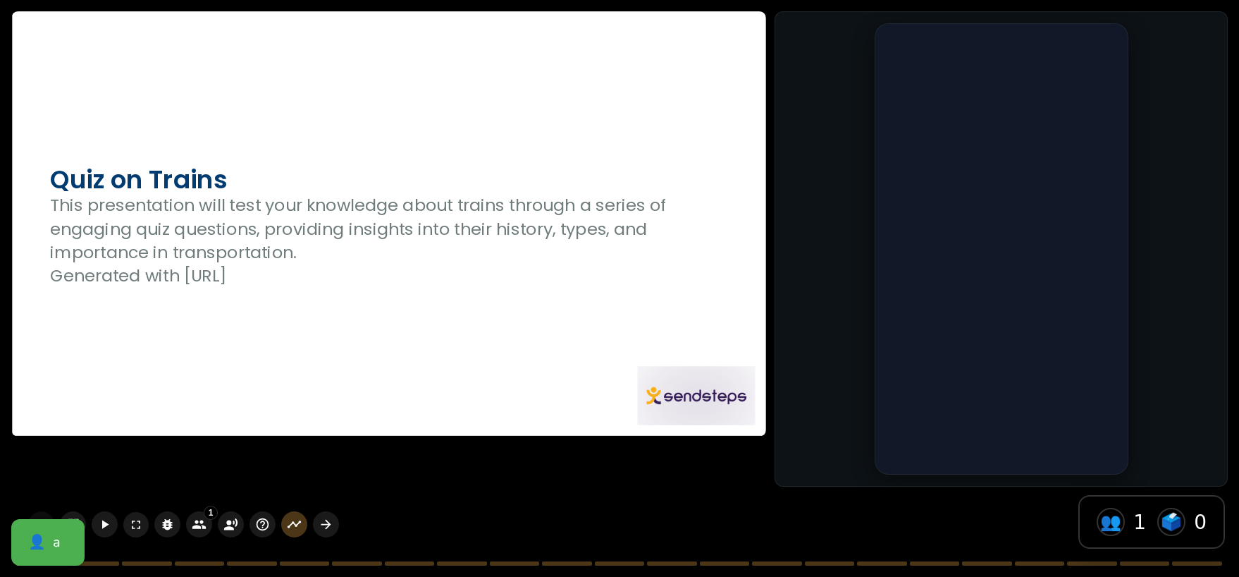
click at [550, 363] on div at bounding box center [389, 224] width 754 height 424
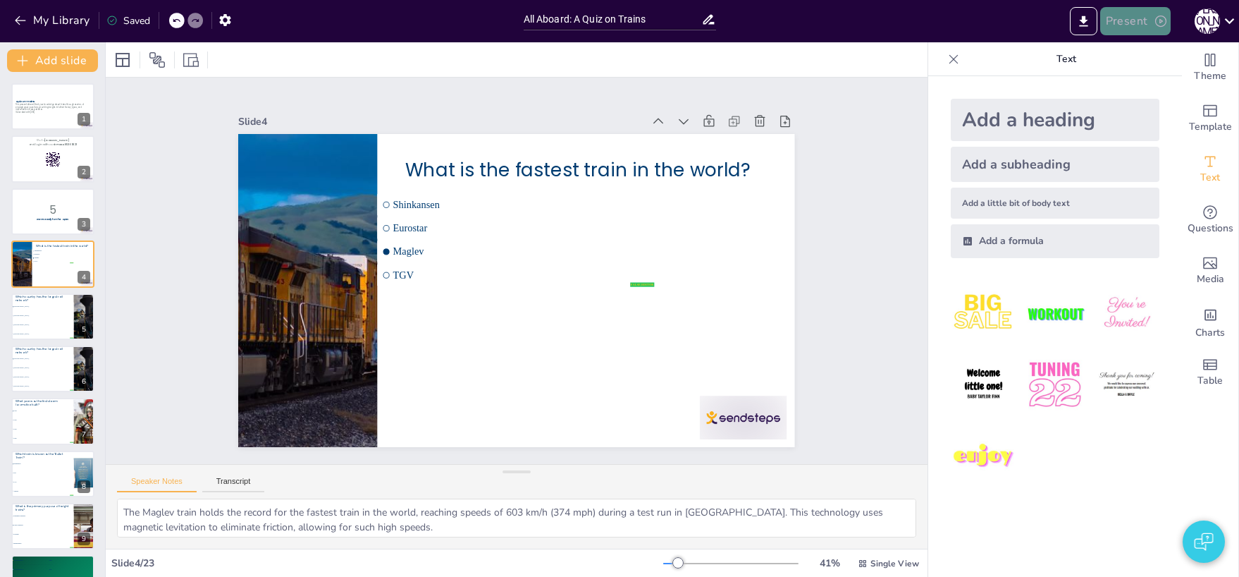
click at [1143, 27] on button "Present" at bounding box center [1136, 21] width 71 height 28
click at [1134, 45] on li "Preview presentation" at bounding box center [1157, 52] width 111 height 23
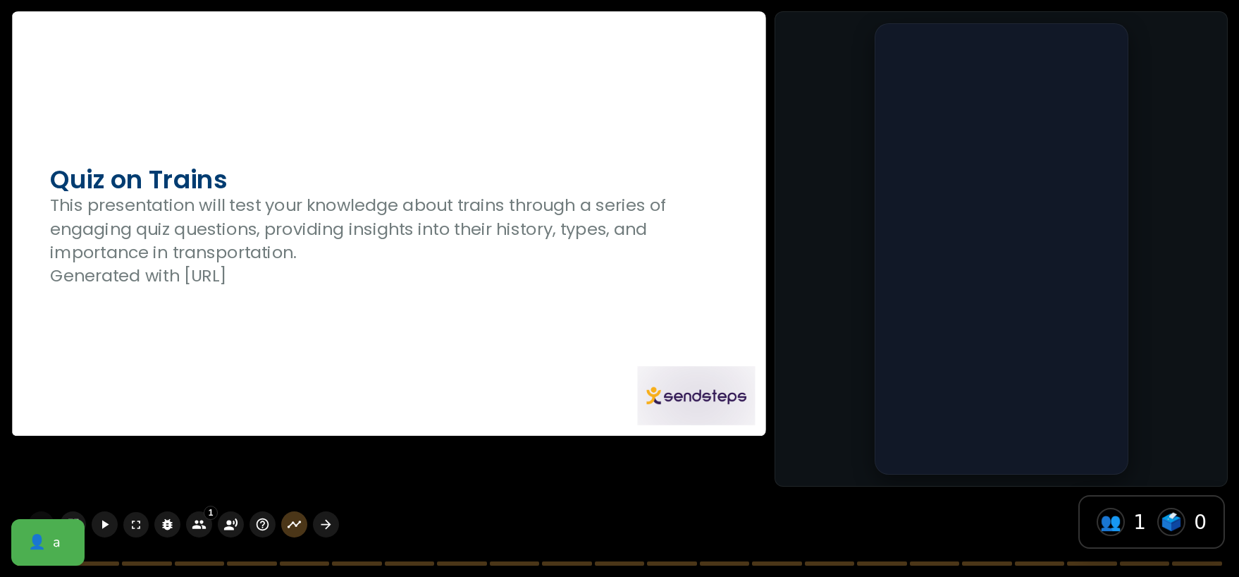
click at [646, 267] on p "Generated with [URL]" at bounding box center [389, 275] width 678 height 23
